Goal: Information Seeking & Learning: Learn about a topic

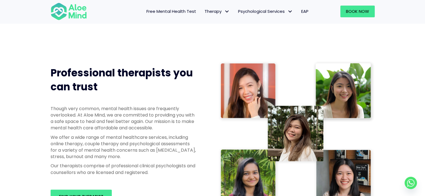
scroll to position [279, 0]
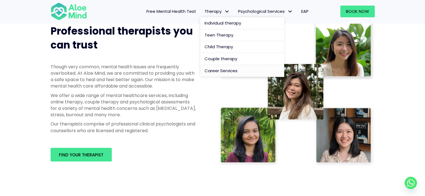
click at [215, 69] on span "Career Services" at bounding box center [220, 71] width 33 height 6
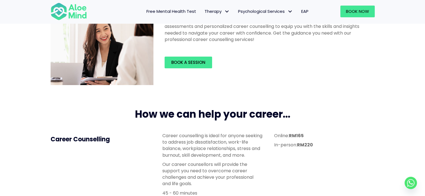
scroll to position [56, 0]
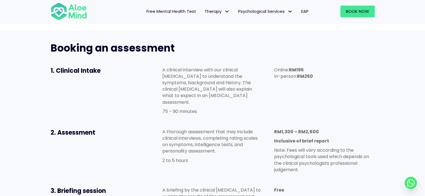
scroll to position [279, 0]
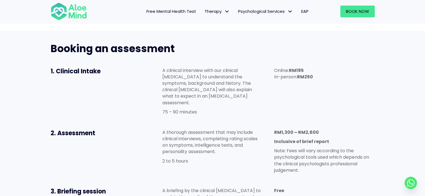
click at [83, 23] on div at bounding box center [69, 11] width 49 height 24
click at [83, 19] on img at bounding box center [69, 11] width 36 height 18
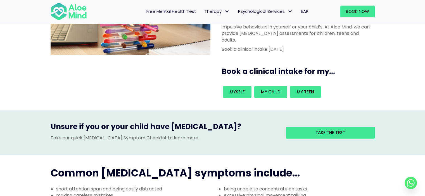
scroll to position [84, 0]
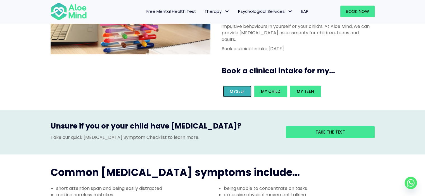
click at [239, 88] on span "Myself" at bounding box center [236, 91] width 15 height 6
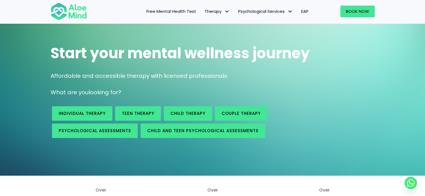
scroll to position [28, 0]
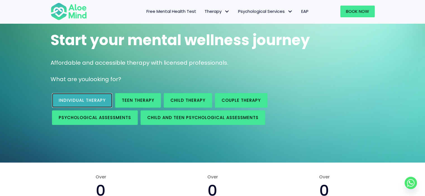
click at [69, 106] on div "Individual therapy" at bounding box center [82, 100] width 63 height 17
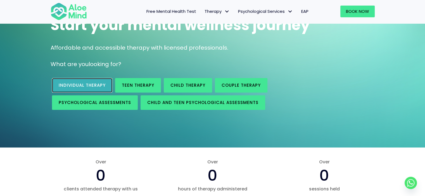
scroll to position [56, 0]
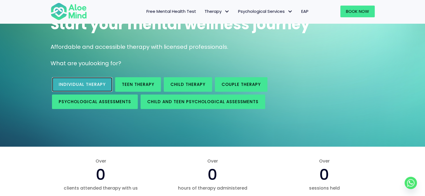
click at [79, 86] on span "Individual therapy" at bounding box center [82, 85] width 47 height 6
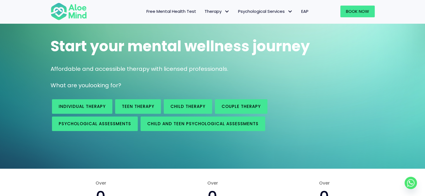
scroll to position [0, 0]
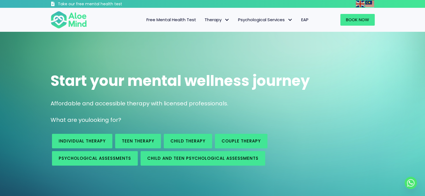
drag, startPoint x: 234, startPoint y: 108, endPoint x: 234, endPoint y: 105, distance: 3.4
